Goal: Navigation & Orientation: Find specific page/section

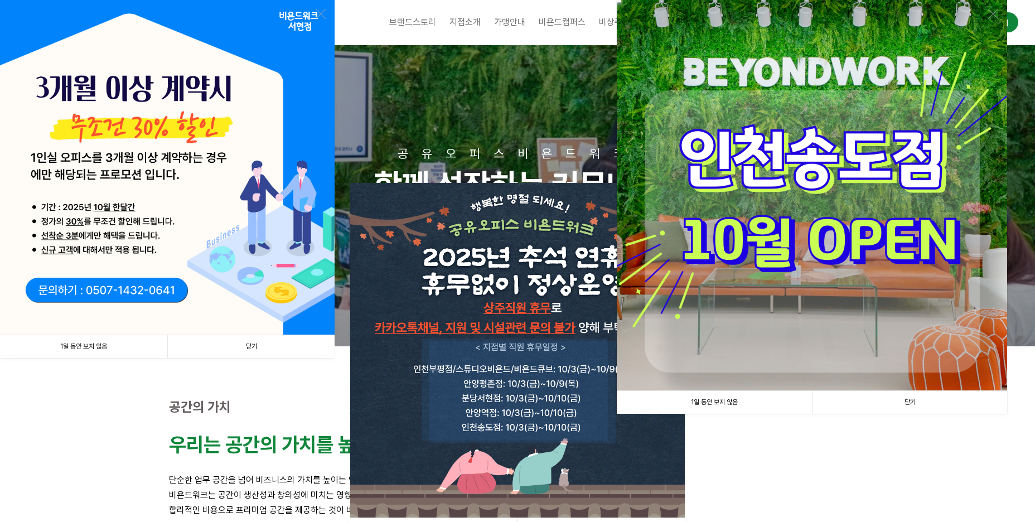
click at [908, 401] on link "닫기" at bounding box center [909, 402] width 195 height 23
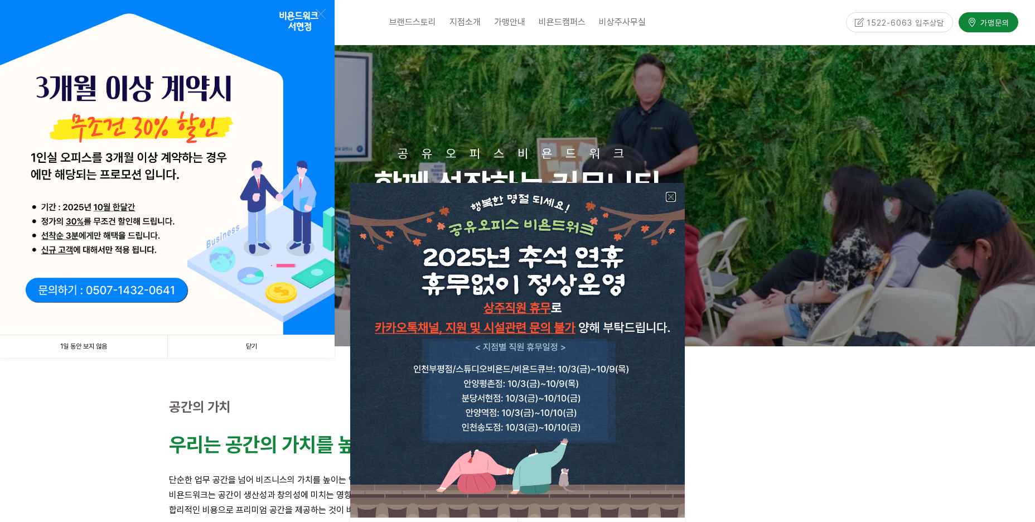
click at [676, 196] on link at bounding box center [671, 197] width 10 height 10
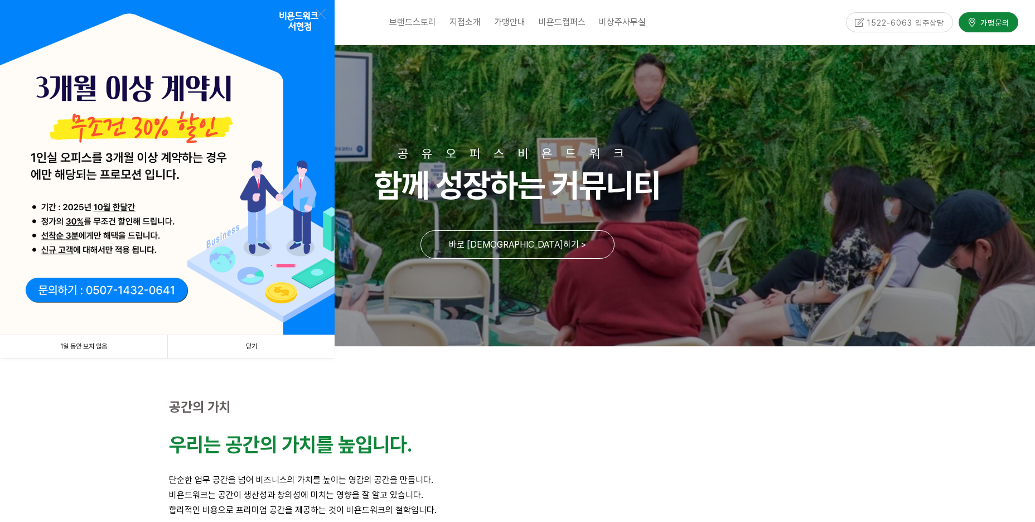
click at [246, 343] on link "닫기" at bounding box center [250, 346] width 167 height 23
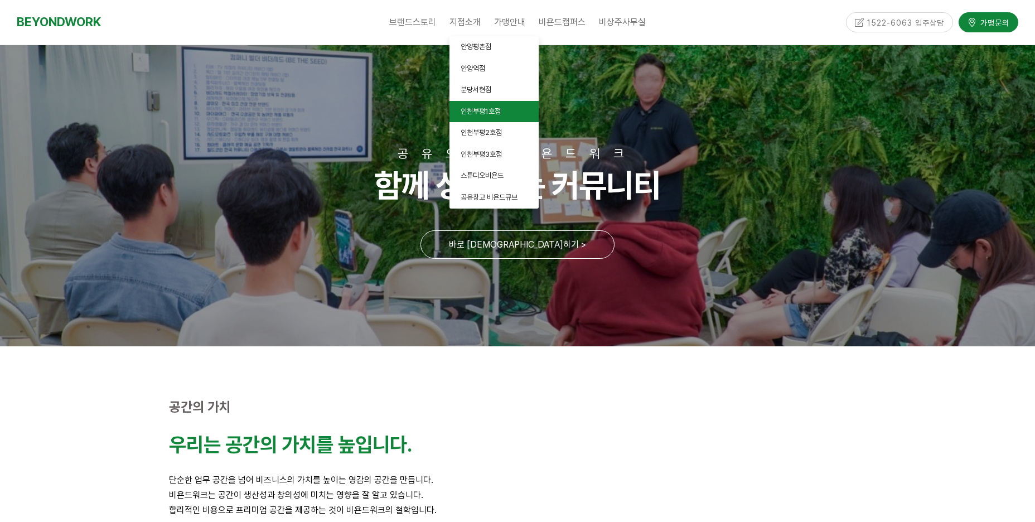
click at [490, 114] on span "인천부평1호점" at bounding box center [481, 111] width 40 height 8
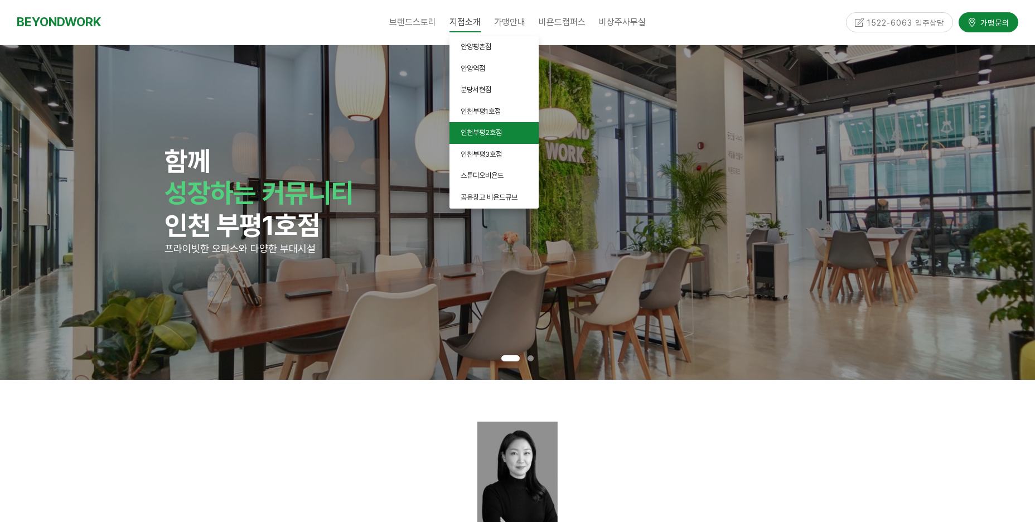
click at [499, 132] on span "인천부평2호점" at bounding box center [481, 132] width 41 height 8
